Goal: Task Accomplishment & Management: Use online tool/utility

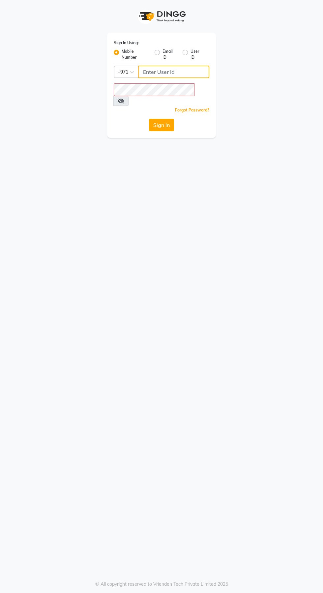
type input "526006747"
click at [149, 119] on button "Sign In" at bounding box center [161, 125] width 25 height 13
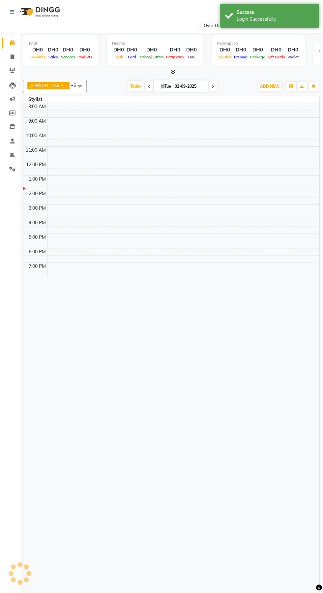
select select "en"
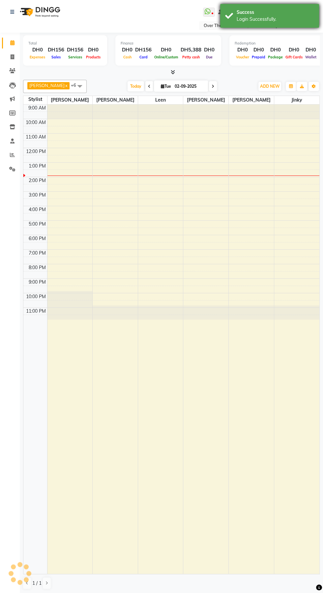
click at [264, 21] on div "Login Successfully." at bounding box center [276, 19] width 78 height 7
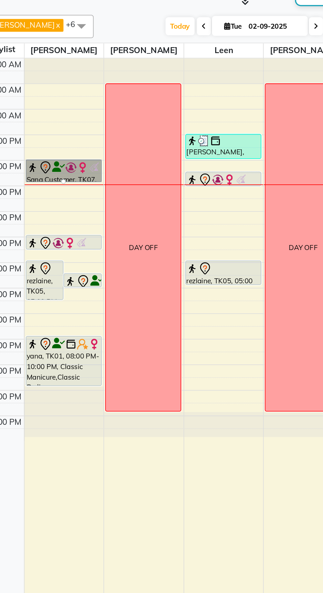
click at [71, 173] on div at bounding box center [69, 174] width 3 height 3
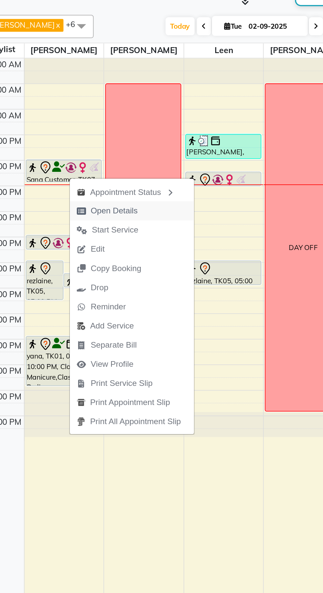
click at [92, 191] on span "Open Details" at bounding box center [98, 191] width 27 height 7
select select "3"
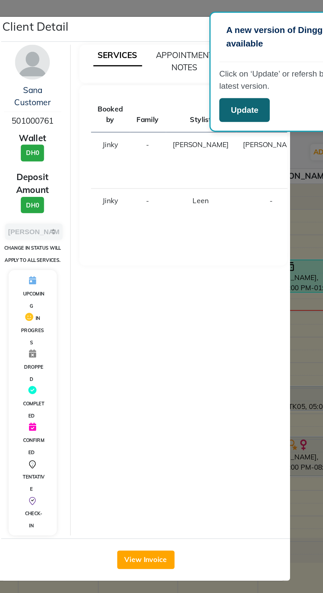
click at [218, 62] on button "Update" at bounding box center [221, 63] width 29 height 14
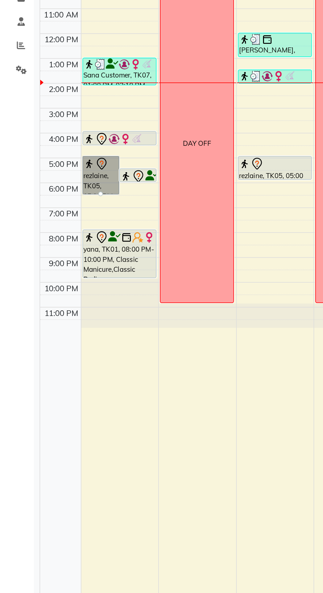
click at [57, 240] on div at bounding box center [58, 241] width 3 height 3
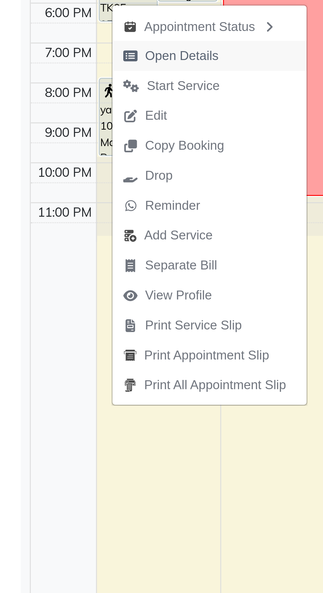
click at [75, 254] on span "Open Details" at bounding box center [78, 254] width 27 height 7
select select "7"
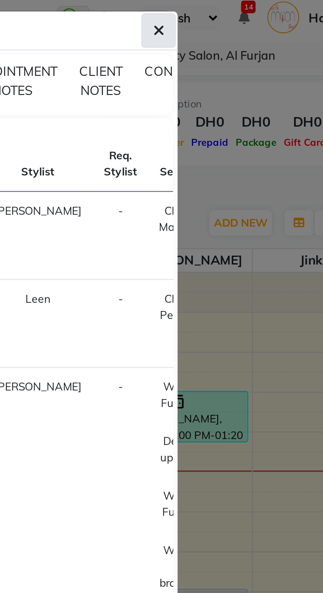
click at [241, 16] on icon "button" at bounding box center [240, 16] width 4 height 5
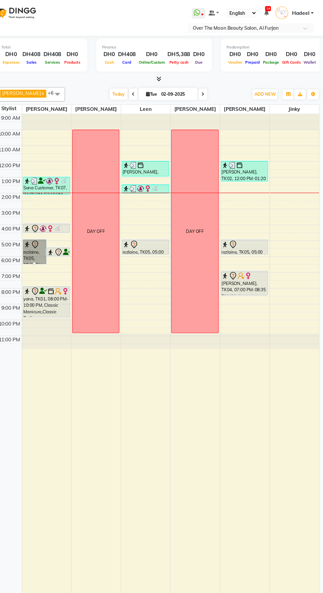
click at [57, 240] on div at bounding box center [58, 241] width 3 height 3
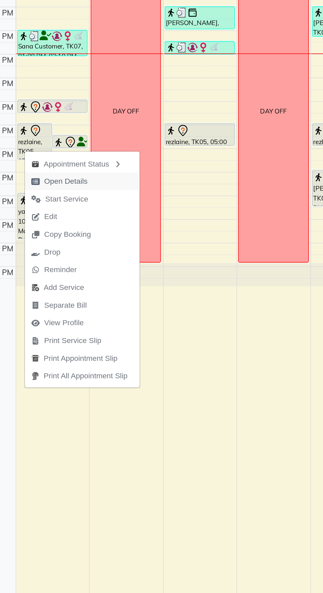
click at [70, 256] on span "Open Details" at bounding box center [78, 255] width 27 height 7
select select "7"
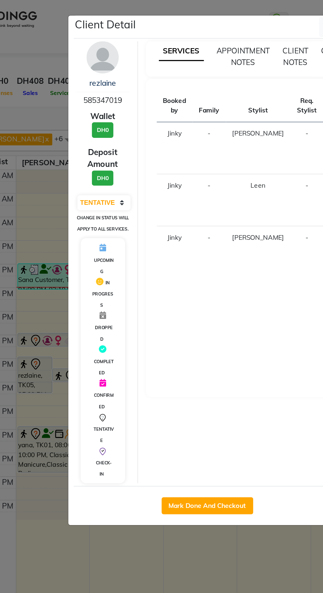
click at [51, 341] on ngb-modal-window "Client Detail rezlaine 585347019 Wallet DH0 Deposit Amount DH0 Select IN SERVIC…" at bounding box center [161, 296] width 323 height 593
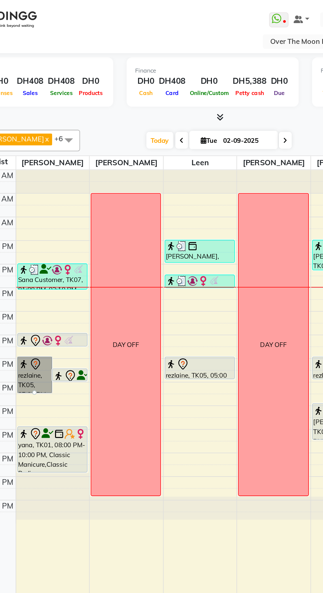
click at [56, 233] on link "rezlaine, TK05, 05:00 PM-06:35 PM, Deplive upper lip,Waxing Full Leg (DH110),Wa…" at bounding box center [59, 230] width 22 height 22
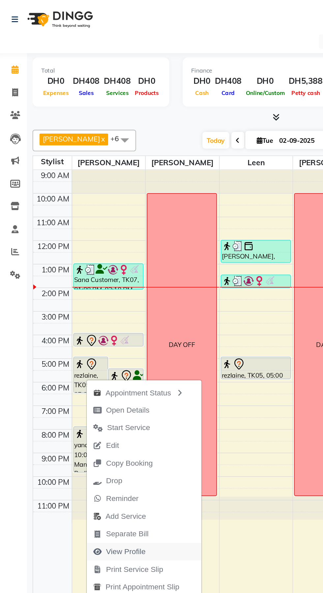
click at [93, 340] on span "View Profile" at bounding box center [76, 339] width 40 height 11
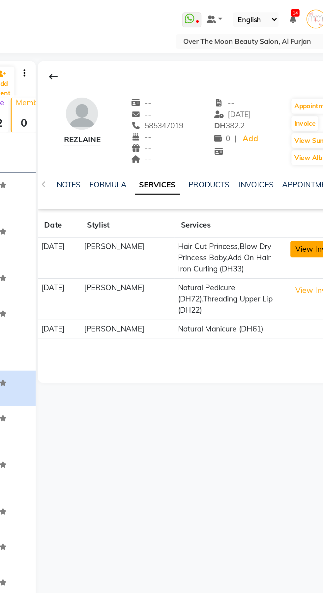
click at [283, 154] on button "View Invoice" at bounding box center [286, 153] width 33 height 10
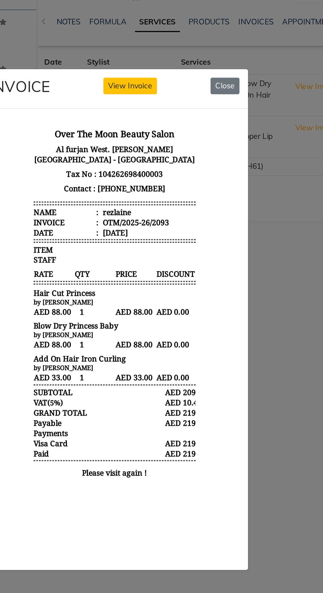
click at [271, 401] on ngb-modal-window "INVOICE View Invoice Close" at bounding box center [161, 296] width 323 height 593
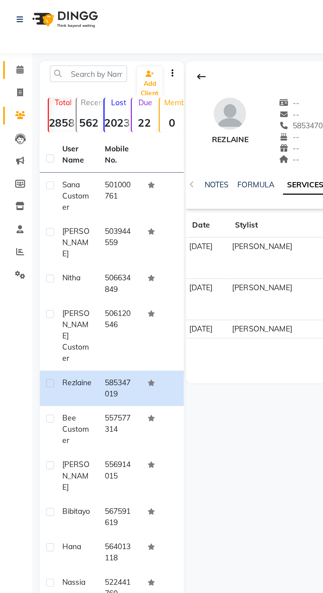
click at [12, 41] on icon at bounding box center [12, 42] width 4 height 5
